Goal: Transaction & Acquisition: Purchase product/service

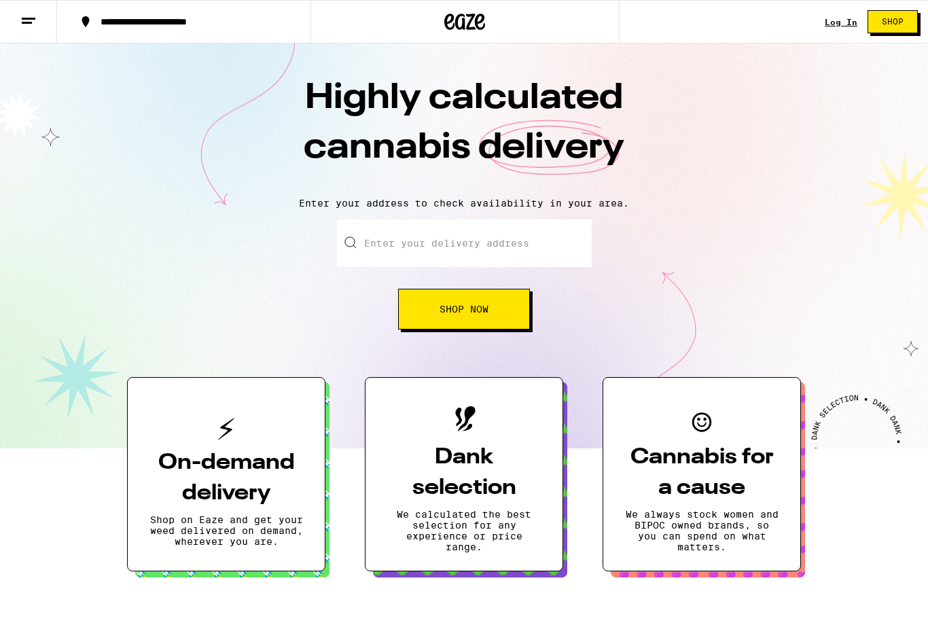
click at [500, 309] on button "Shop Now" at bounding box center [464, 309] width 132 height 41
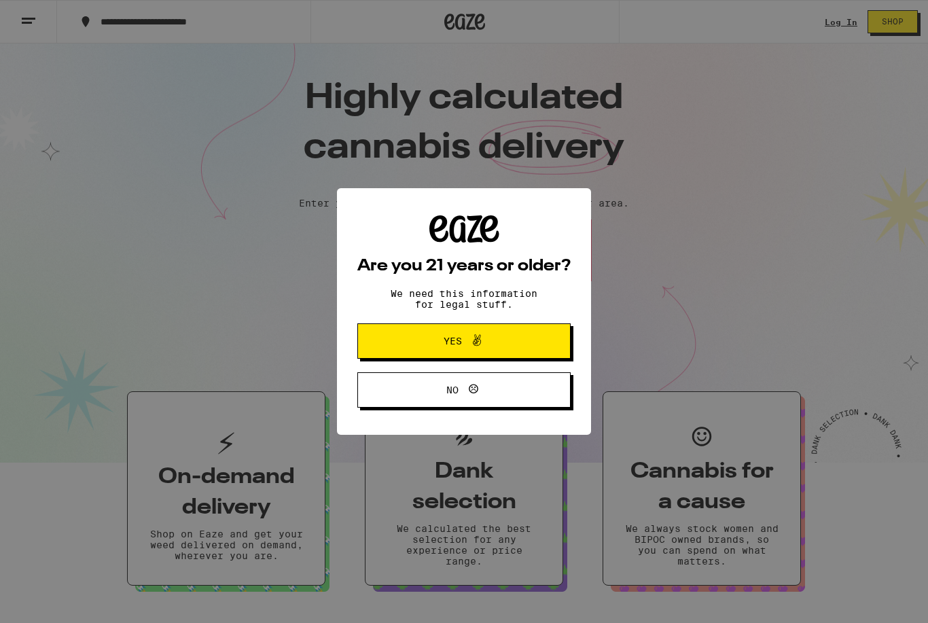
click at [521, 341] on button "Yes" at bounding box center [464, 341] width 213 height 35
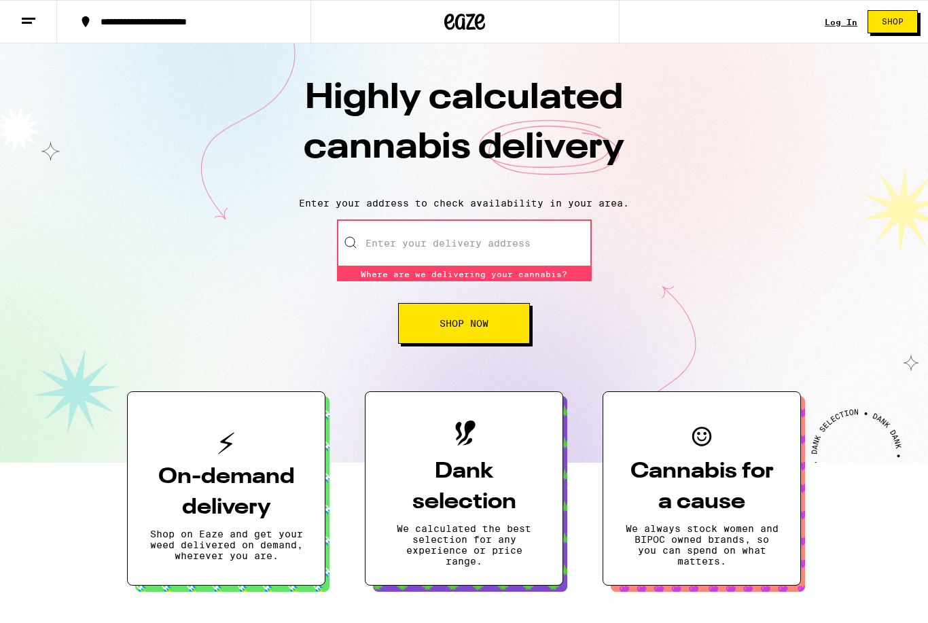
click at [489, 247] on input "Enter your delivery address" at bounding box center [464, 244] width 255 height 48
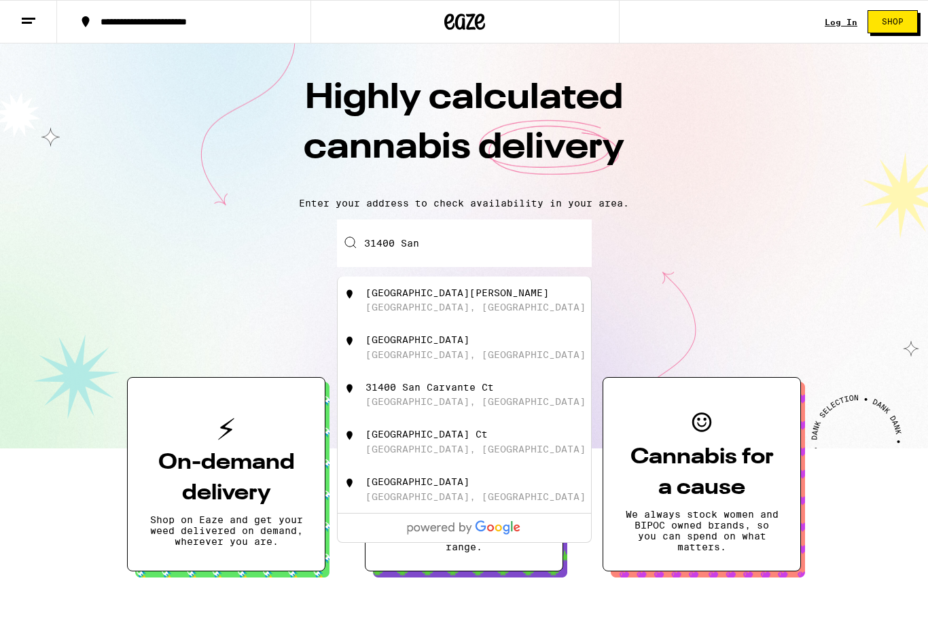
click at [466, 440] on div "[GEOGRAPHIC_DATA] Ct" at bounding box center [427, 434] width 122 height 11
type input "[STREET_ADDRESS]"
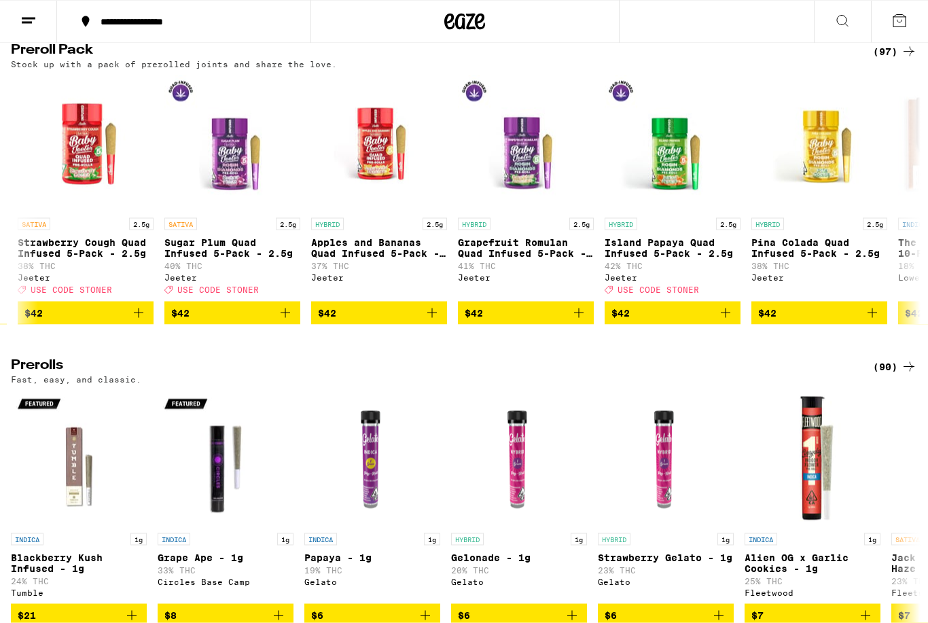
scroll to position [2798, 0]
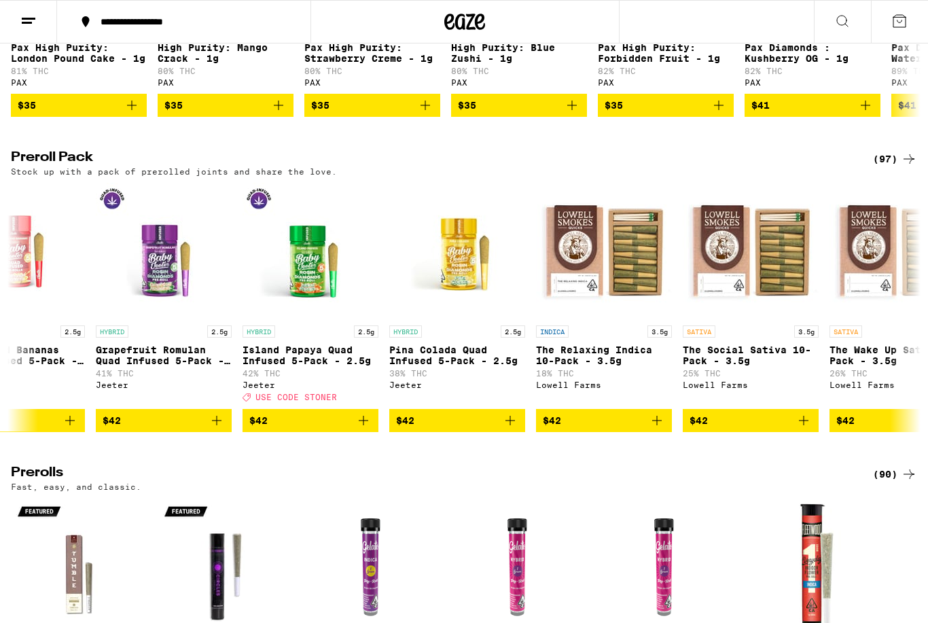
click at [39, 409] on link "HYBRID 2.5g Apples and Bananas Quad Infused 5-Pack - 2.5g 37% THC [PERSON_NAME]" at bounding box center [17, 296] width 136 height 226
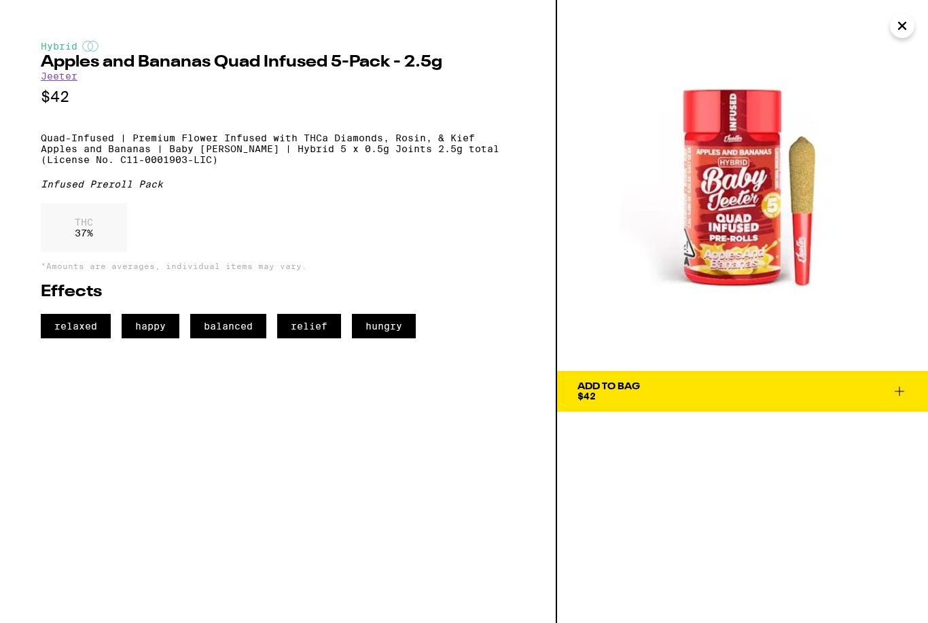
scroll to position [0, 11245]
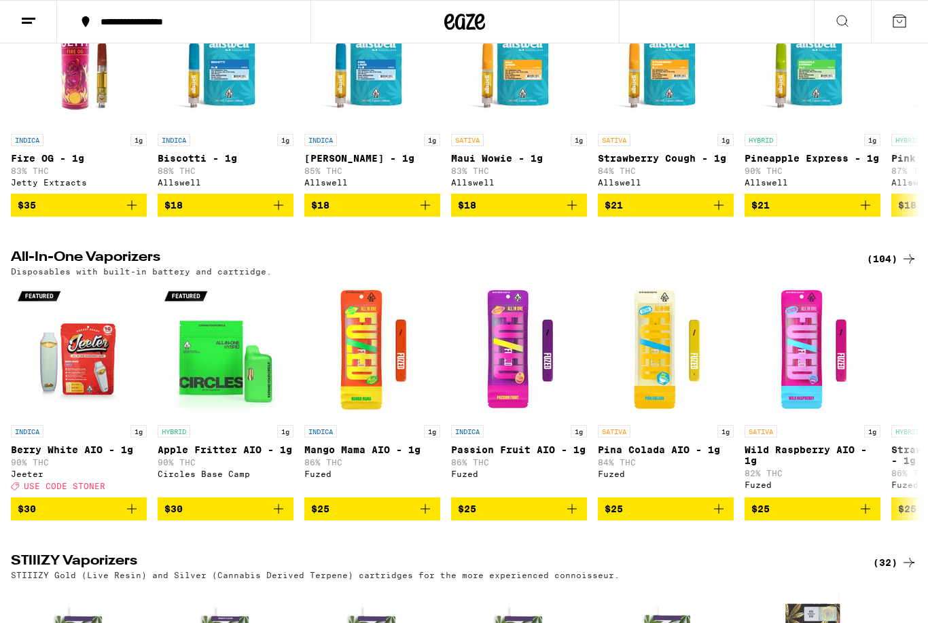
scroll to position [1775, 0]
